Goal: Information Seeking & Learning: Check status

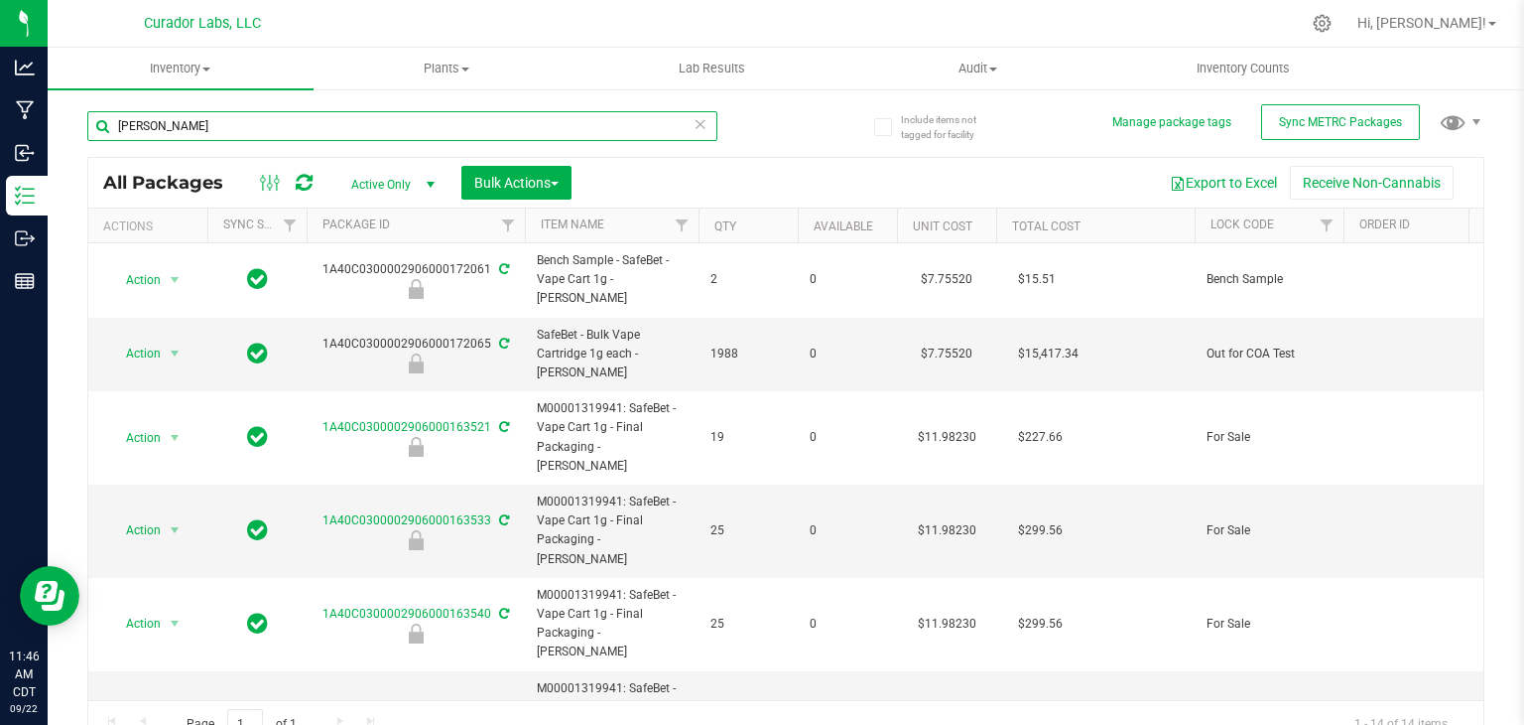
click at [254, 139] on input "Bubba Kush" at bounding box center [402, 126] width 630 height 30
click at [705, 178] on div "Export to Excel Receive Non-Cannabis" at bounding box center [1028, 183] width 882 height 34
click at [357, 121] on input "Bubba Kush" at bounding box center [402, 126] width 630 height 30
paste input "SafeBet - Bulk Infused Rolls .5g Each - Business Lunc"
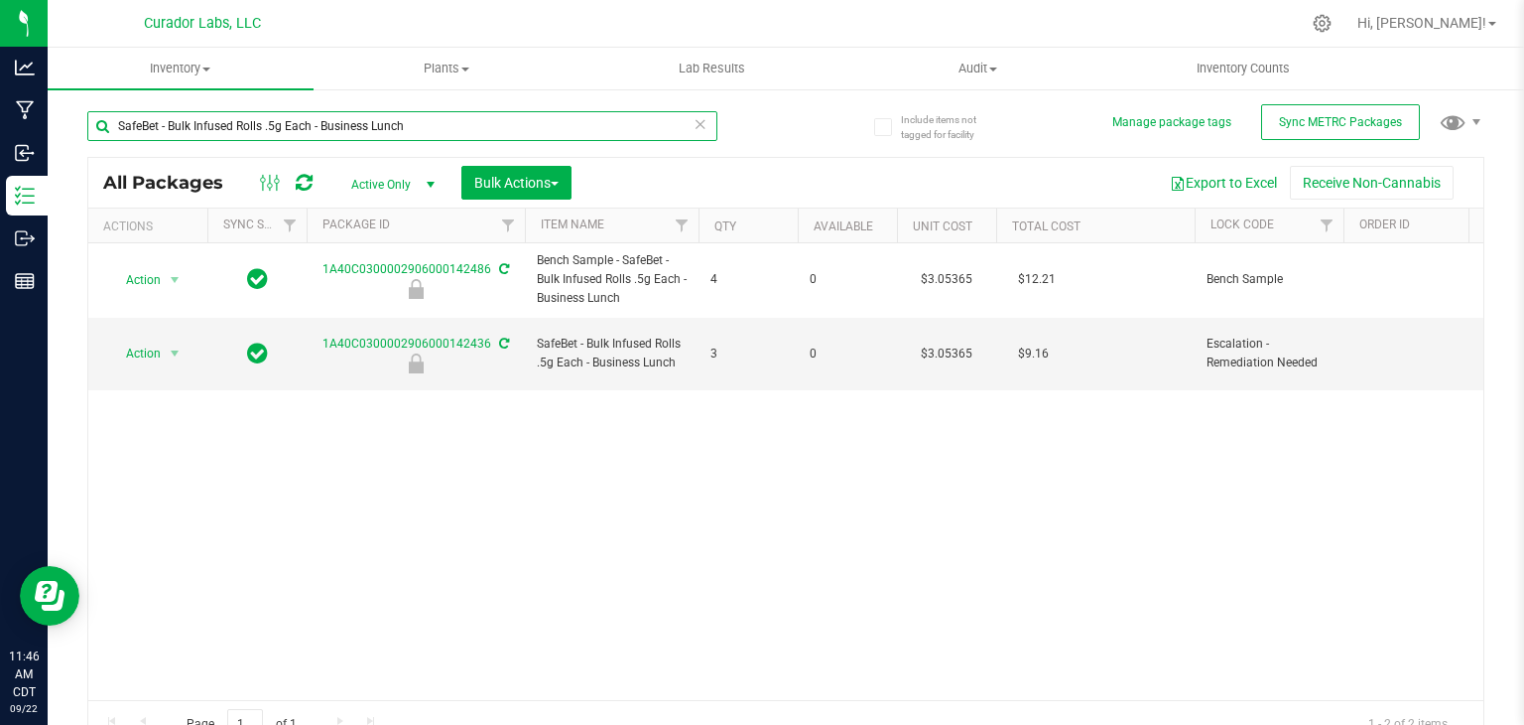
type input "SafeBet - Bulk Infused Rolls .5g Each - Business Lunch"
click at [659, 395] on div "Action Action Edit attributes Global inventory Locate package Package audit log…" at bounding box center [785, 471] width 1395 height 457
click at [426, 524] on div "Action Action Edit attributes Global inventory Locate package Package audit log…" at bounding box center [785, 471] width 1395 height 457
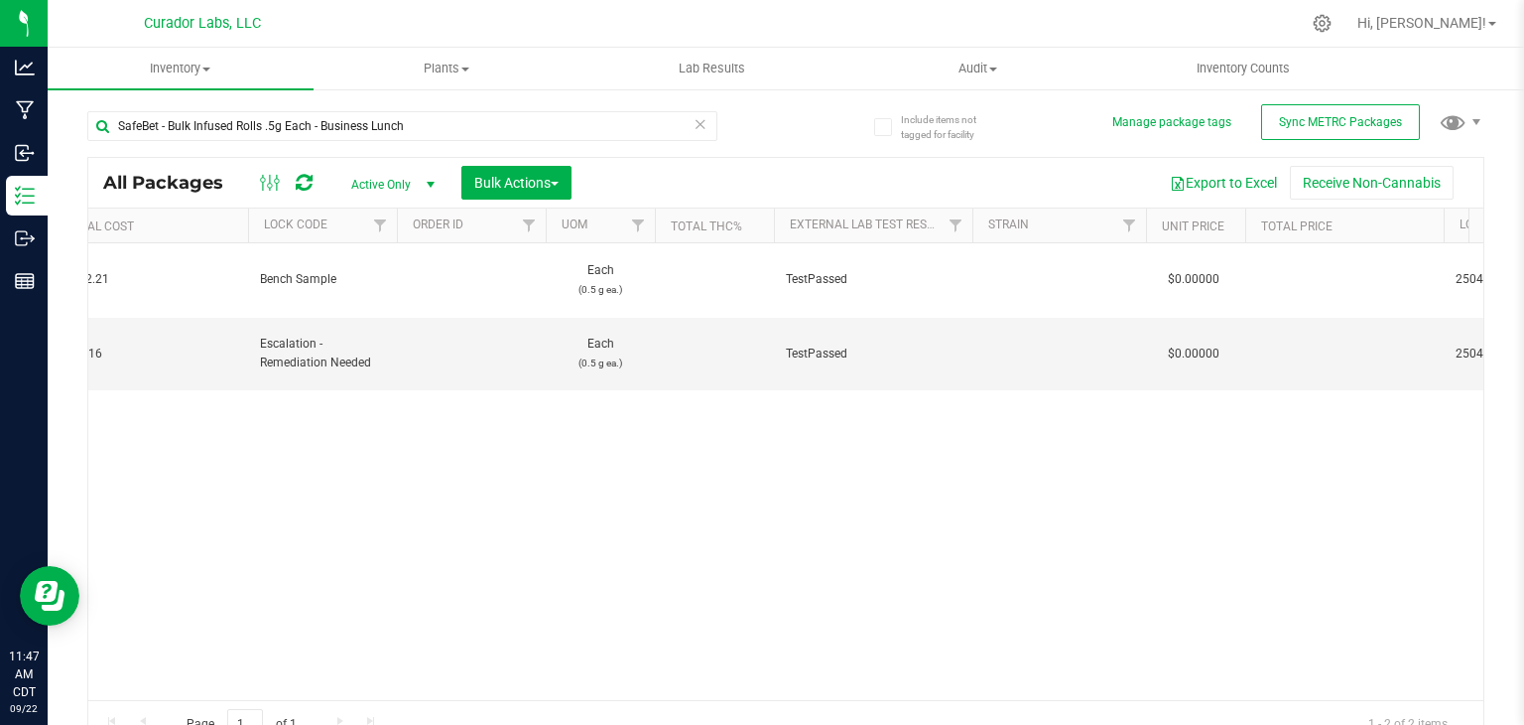
scroll to position [0, 1242]
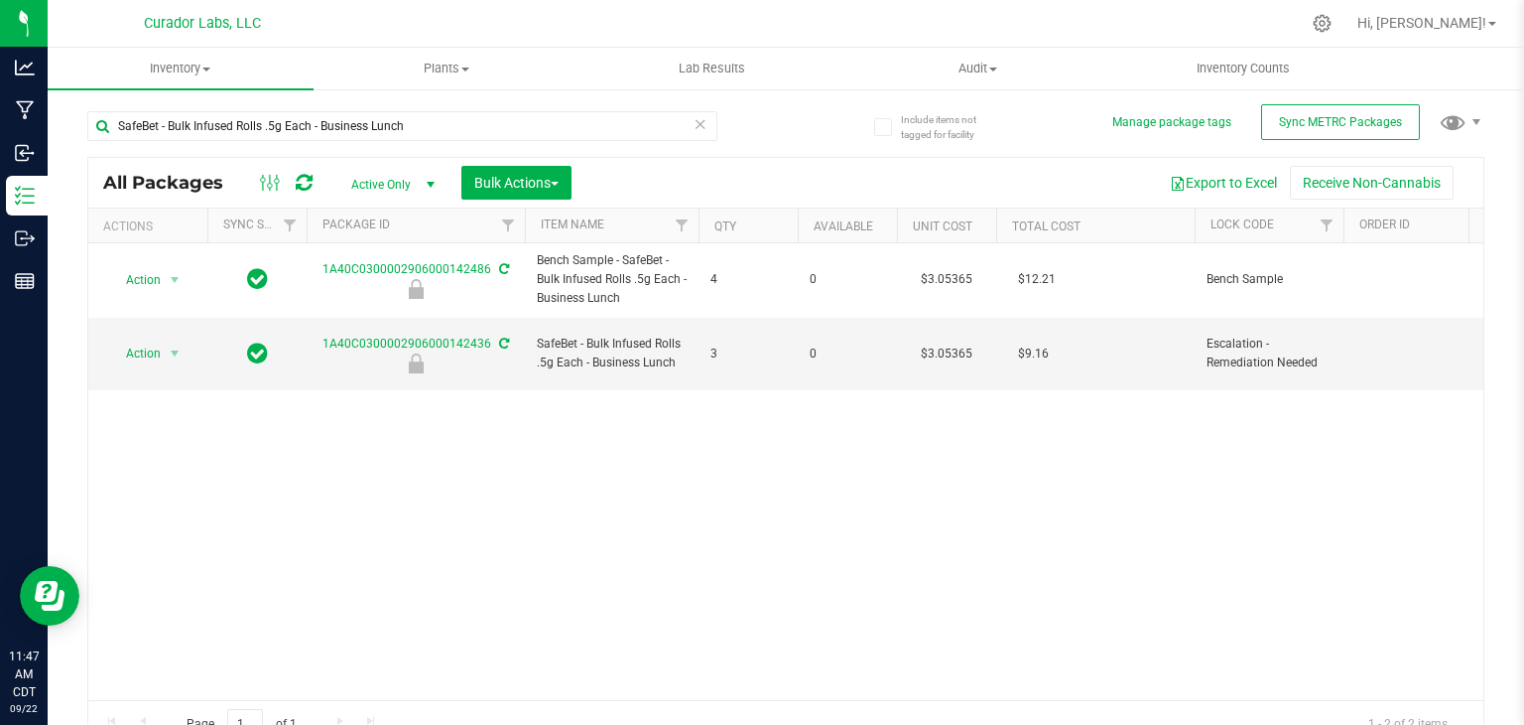
click at [551, 394] on div "Action Action Edit attributes Global inventory Locate package Package audit log…" at bounding box center [785, 471] width 1395 height 457
click at [810, 127] on div "SafeBet - Bulk Infused Rolls .5g Each - Business Lunch All Packages Active Only…" at bounding box center [785, 420] width 1397 height 656
drag, startPoint x: 311, startPoint y: 330, endPoint x: 486, endPoint y: 334, distance: 175.7
click at [486, 334] on div "1A40C0300002906000142436" at bounding box center [416, 353] width 224 height 39
copy link "1A40C0300002906000142436"
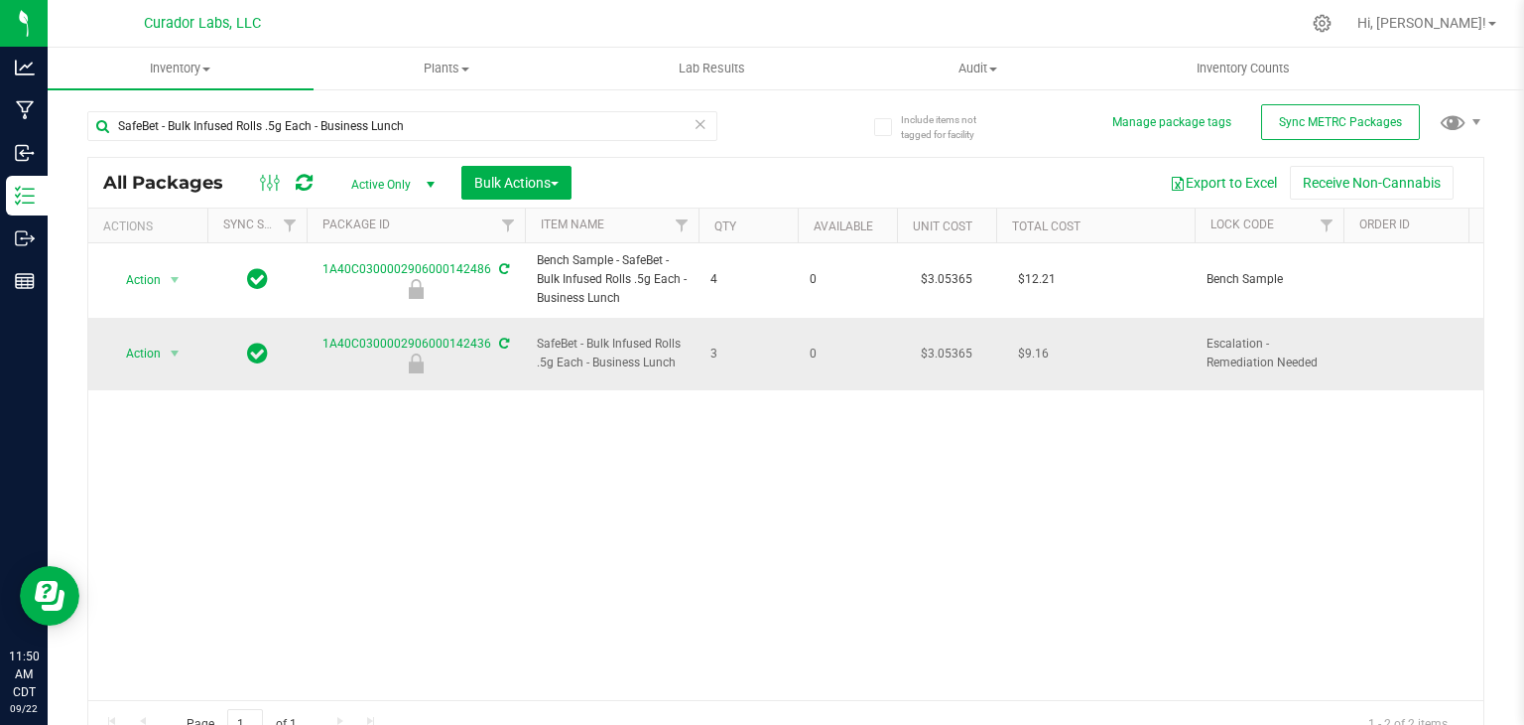
drag, startPoint x: 678, startPoint y: 353, endPoint x: 595, endPoint y: 353, distance: 83.4
click at [595, 353] on span "SafeBet - Bulk Infused Rolls .5g Each - Business Lunch" at bounding box center [612, 353] width 150 height 38
copy span "Business Lunch"
click at [799, 327] on td "0" at bounding box center [847, 354] width 99 height 73
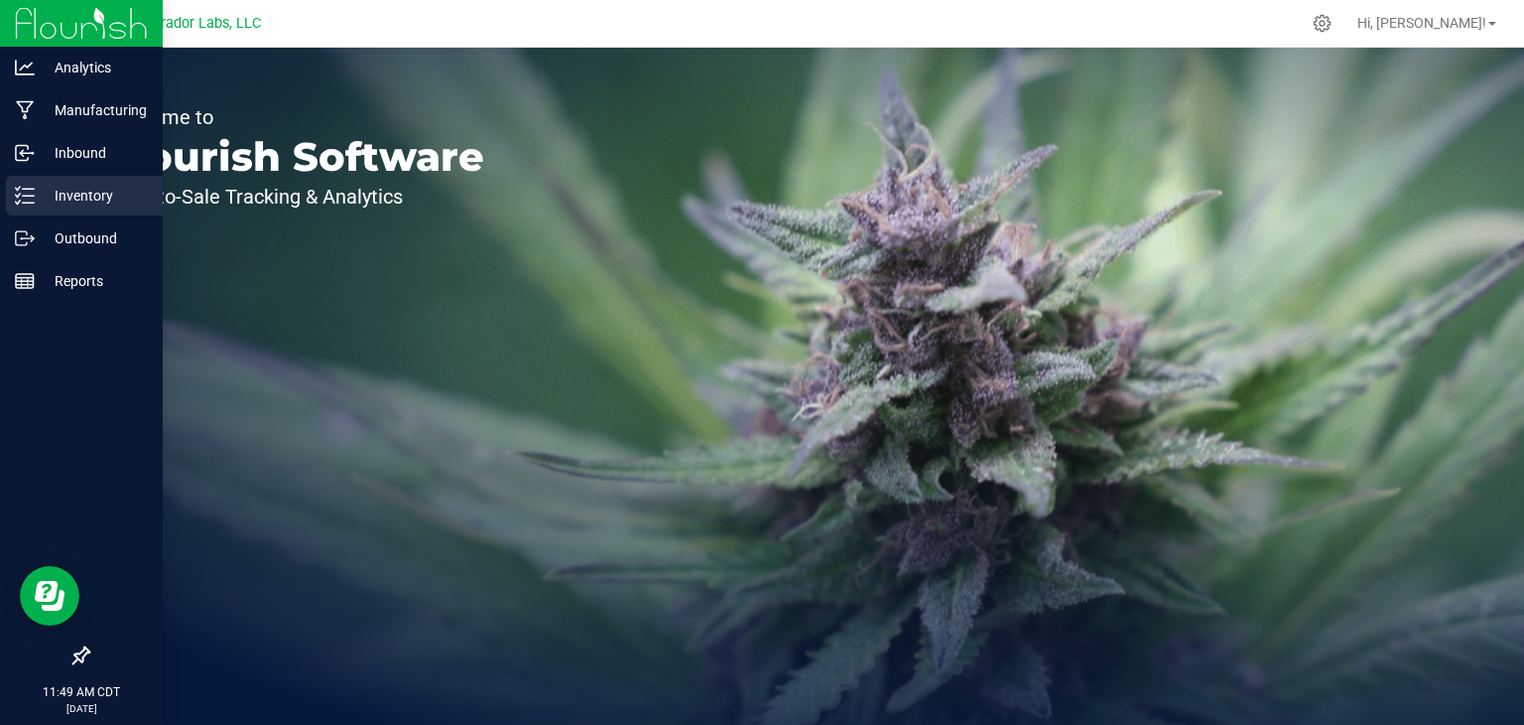
click at [61, 203] on p "Inventory" at bounding box center [94, 196] width 119 height 24
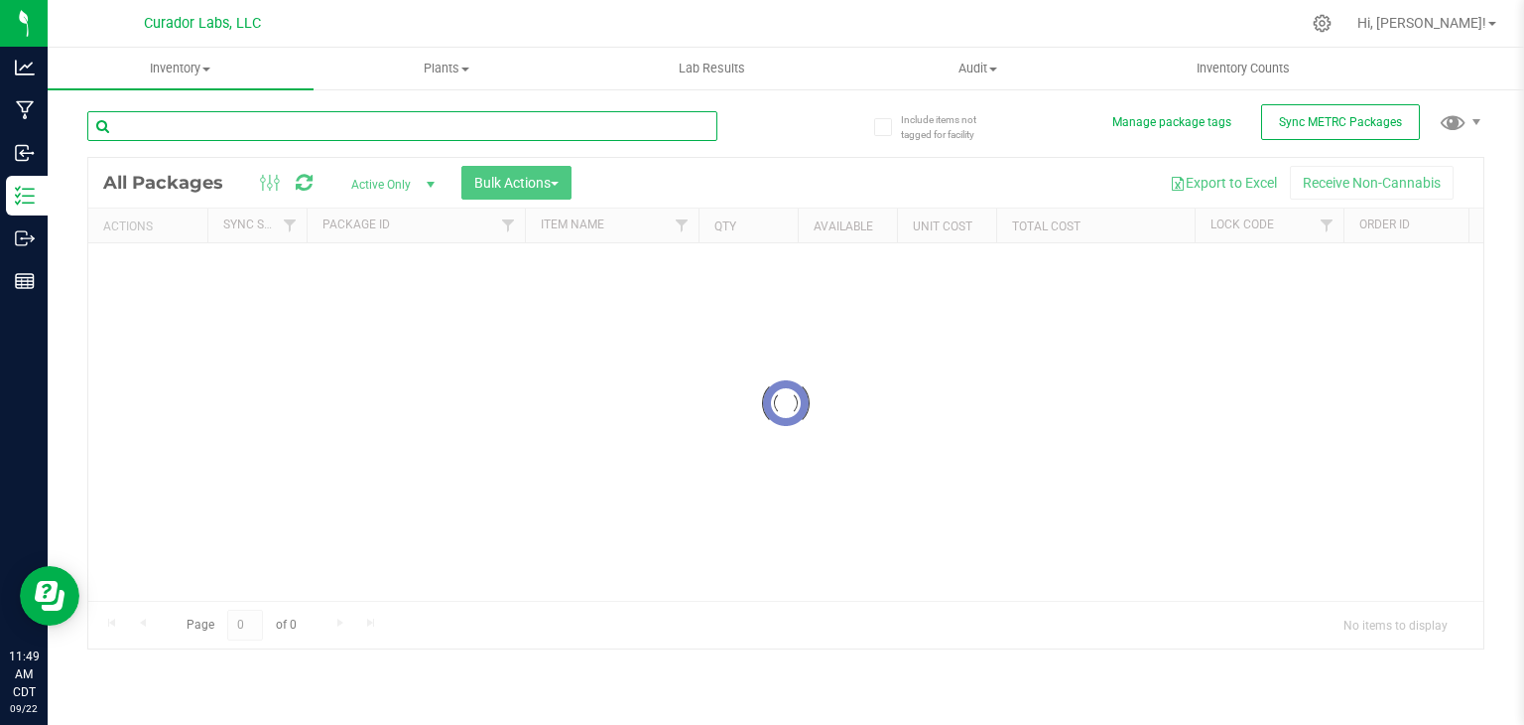
click at [296, 121] on input "text" at bounding box center [402, 126] width 630 height 30
paste input "SafeBet - Bulk Resin Infused Rolls .5g Each - Sinkhole"
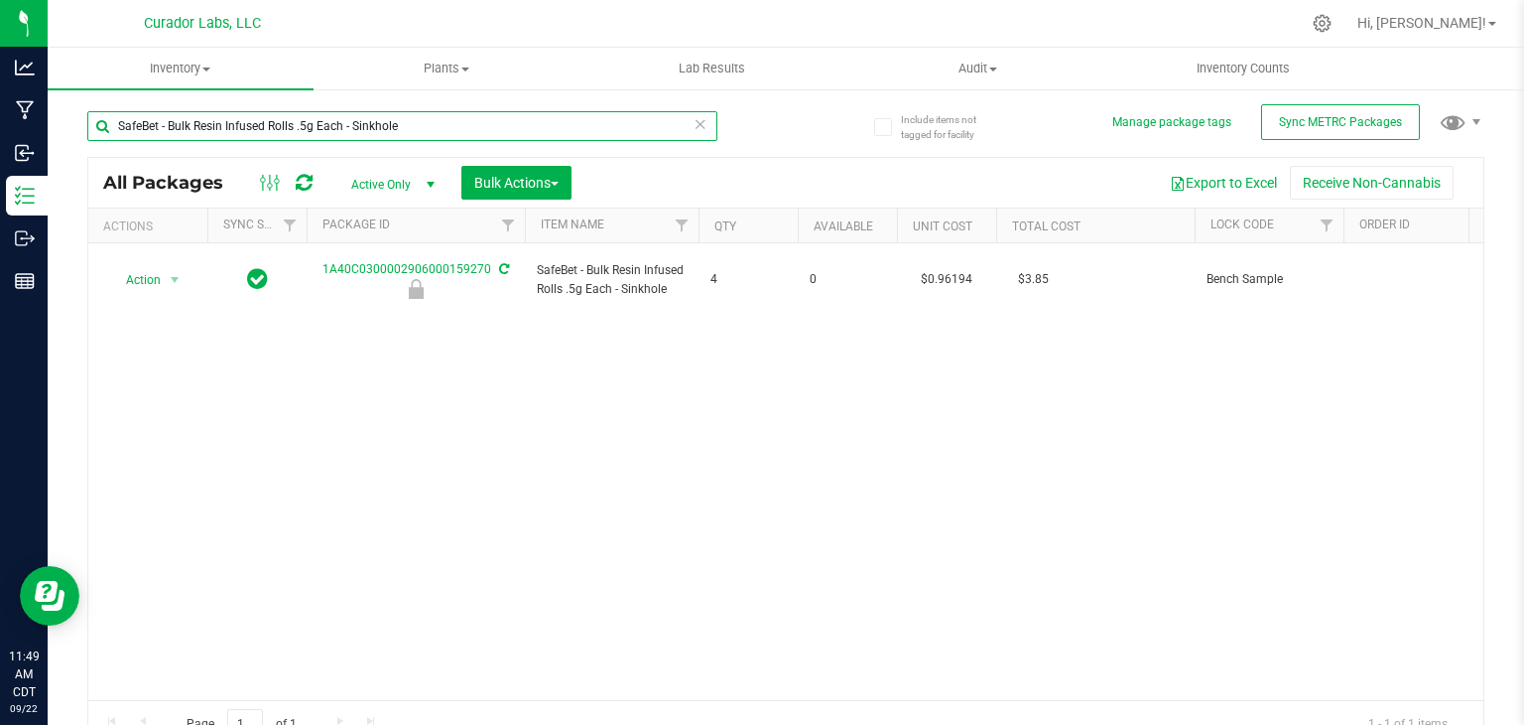
click at [523, 116] on input "SafeBet - Bulk Resin Infused Rolls .5g Each - Sinkhole" at bounding box center [402, 126] width 630 height 30
paste input "1A40C0300002906000159270"
type input "1A40C0300002906000159270"
